Goal: Information Seeking & Learning: Learn about a topic

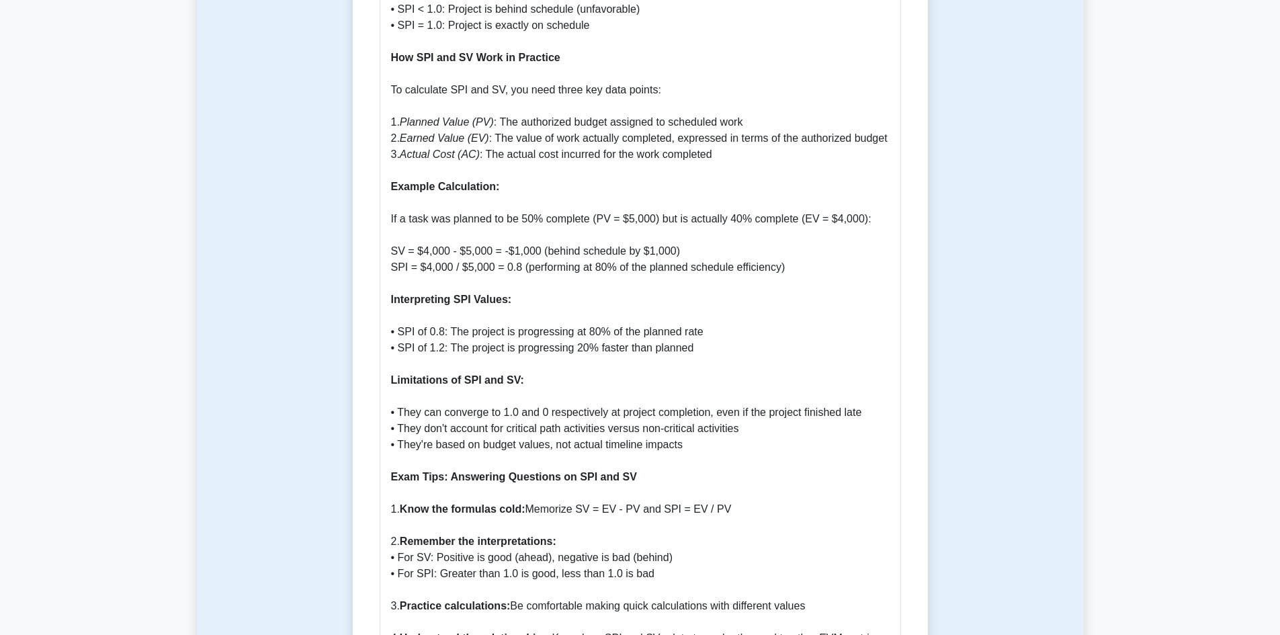
scroll to position [1246, 0]
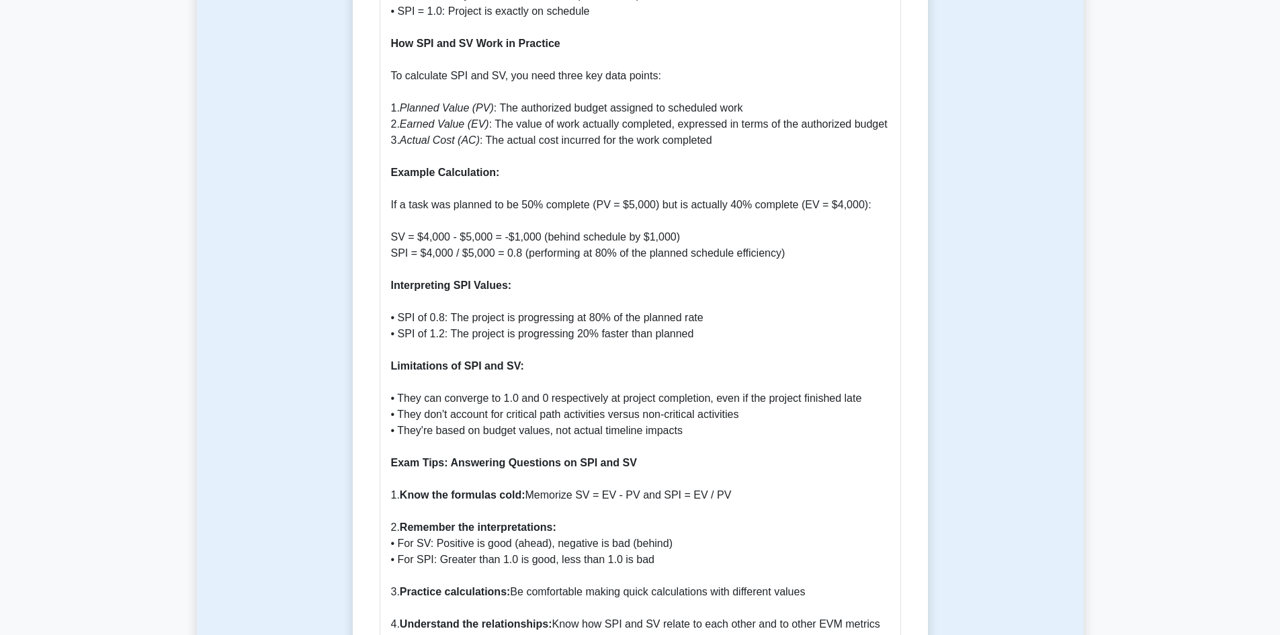
click at [738, 431] on p "Introduction to SPI and SV Schedule Performance Index (SPI) and Schedule Varian…" at bounding box center [640, 358] width 499 height 1838
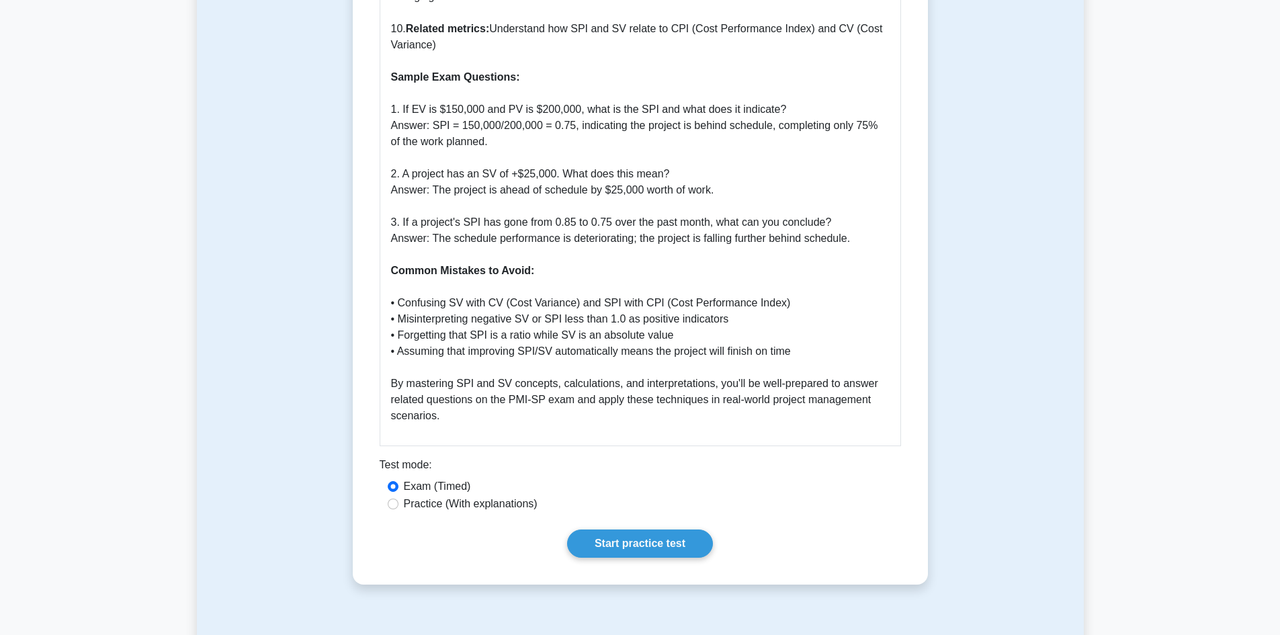
scroll to position [2100, 0]
click at [512, 495] on label "Practice (With explanations)" at bounding box center [471, 503] width 134 height 16
click at [398, 498] on input "Practice (With explanations)" at bounding box center [393, 503] width 11 height 11
radio input "true"
click at [603, 531] on link "Start practice test" at bounding box center [640, 543] width 146 height 28
